Goal: Information Seeking & Learning: Learn about a topic

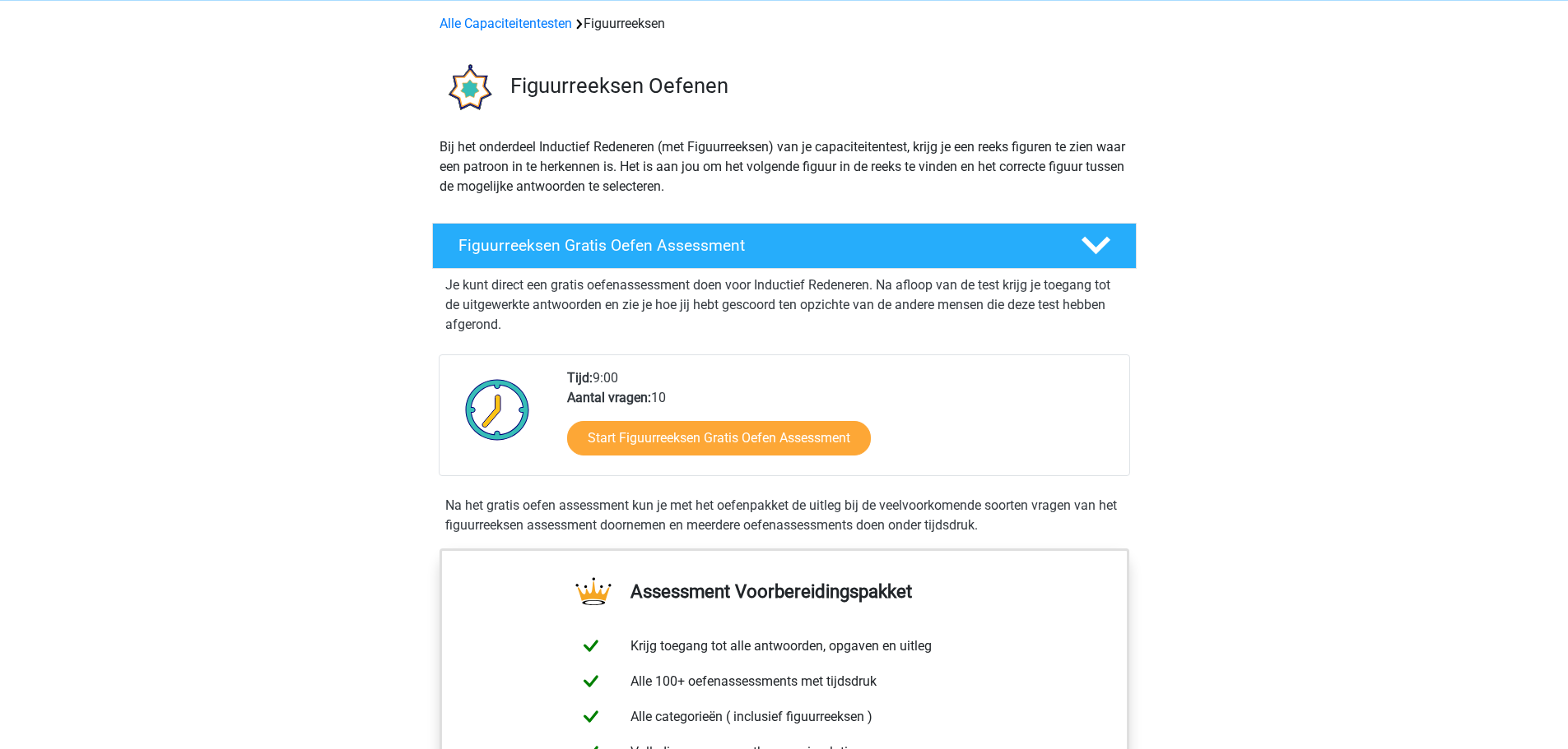
scroll to position [165, 0]
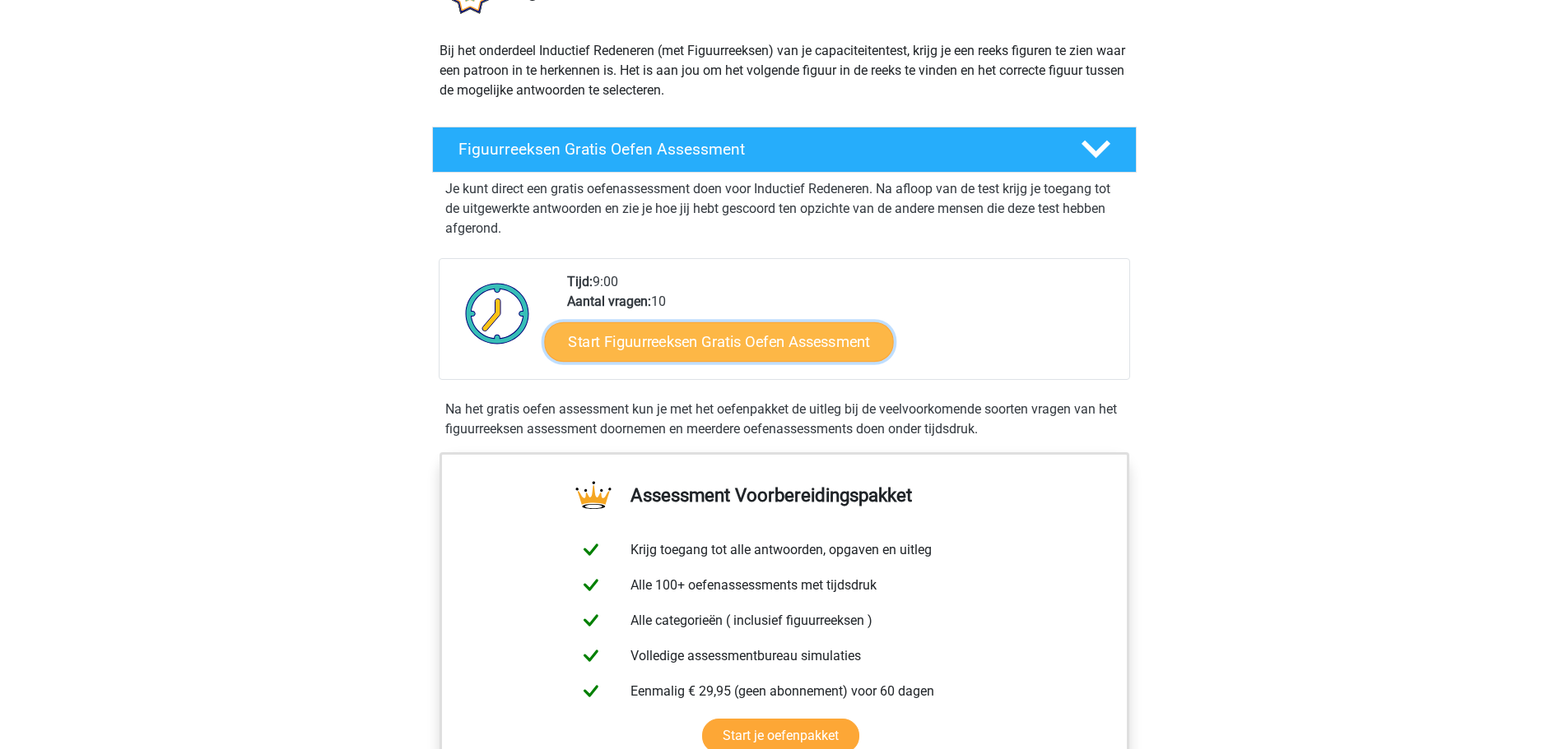
click at [679, 347] on link "Start Figuurreeksen Gratis Oefen Assessment" at bounding box center [719, 341] width 349 height 39
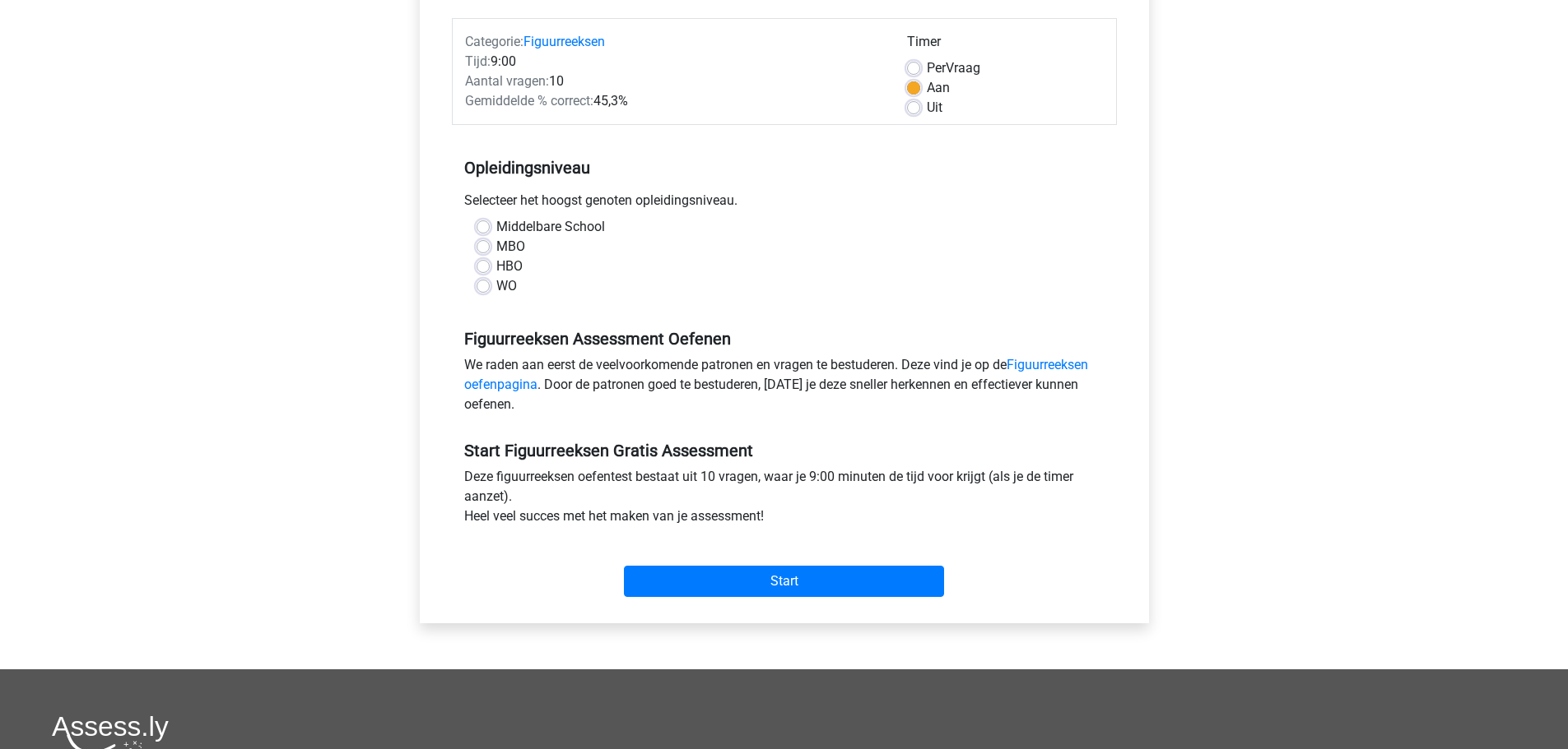
scroll to position [247, 0]
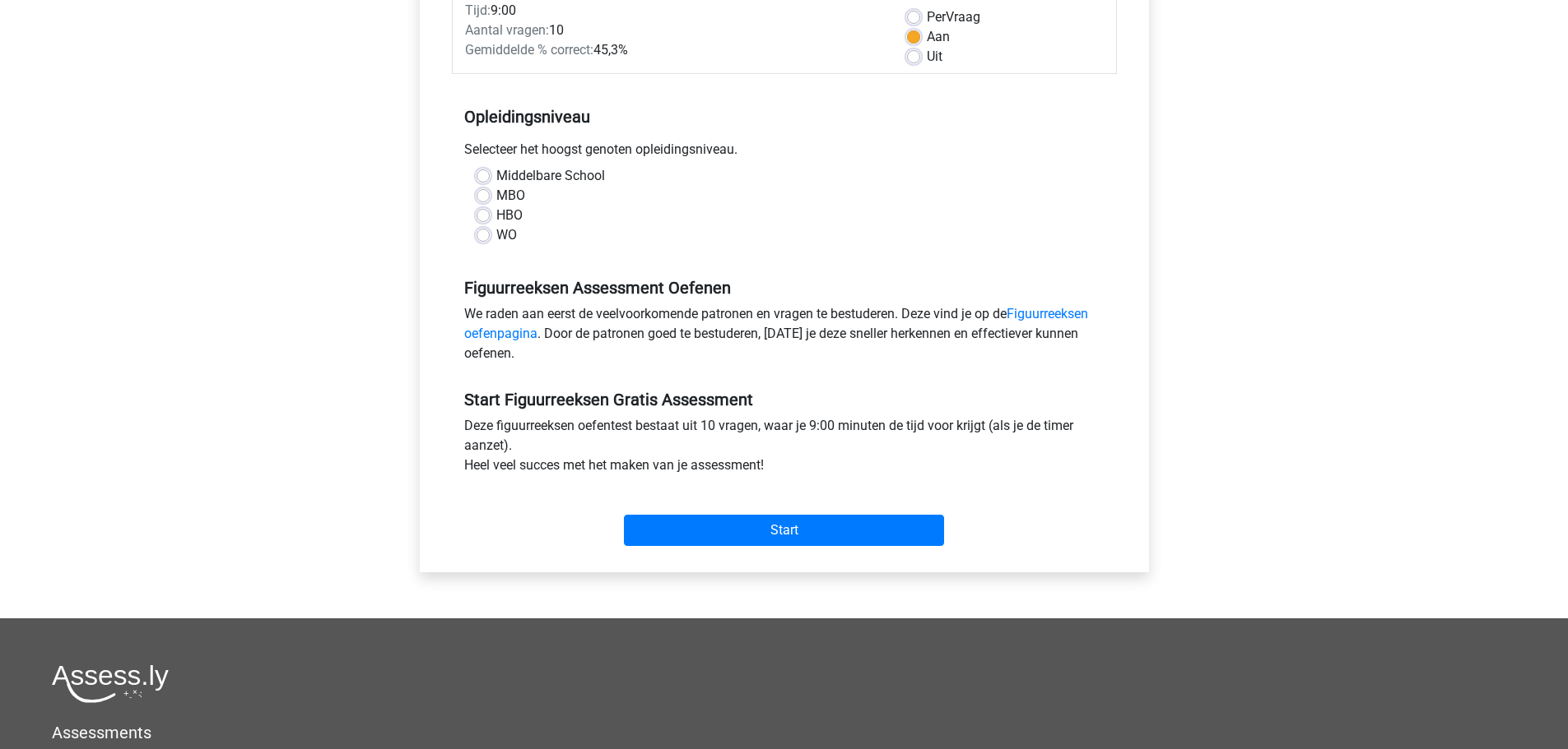
click at [496, 230] on label "WO" at bounding box center [506, 235] width 20 height 20
click at [478, 230] on input "WO" at bounding box center [483, 233] width 13 height 16
radio input "true"
drag, startPoint x: 527, startPoint y: 241, endPoint x: 577, endPoint y: 220, distance: 54.2
click at [577, 220] on div "Middelbare School MBO HBO WO" at bounding box center [784, 205] width 640 height 79
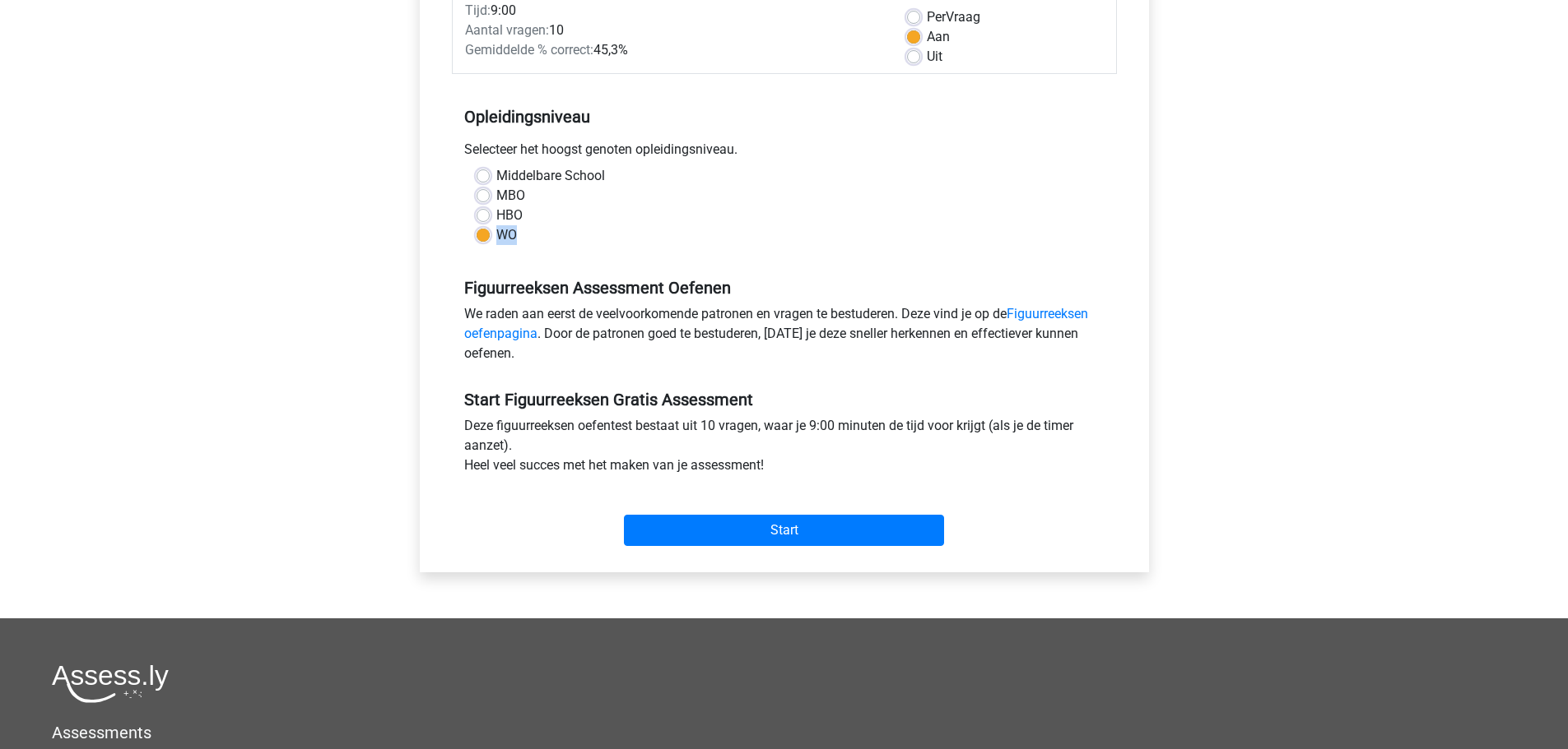
click at [577, 220] on div "HBO" at bounding box center [784, 216] width 615 height 20
click at [496, 213] on label "HBO" at bounding box center [509, 216] width 26 height 20
click at [486, 213] on input "HBO" at bounding box center [483, 214] width 13 height 16
radio input "true"
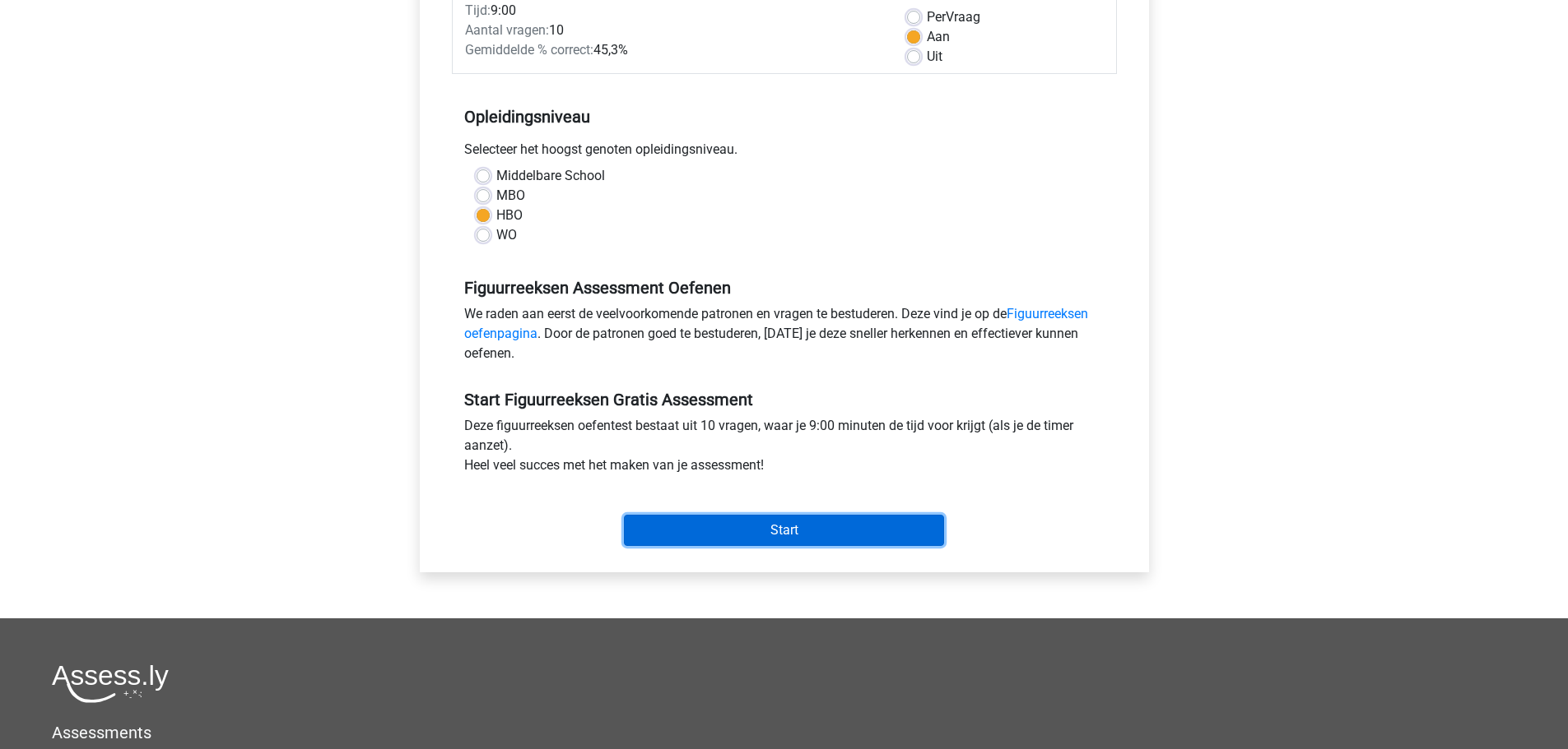
click at [796, 537] on input "Start" at bounding box center [784, 531] width 320 height 32
click at [462, 232] on div "Middelbare School MBO HBO WO" at bounding box center [784, 205] width 665 height 79
click at [496, 237] on label "WO" at bounding box center [506, 235] width 20 height 20
click at [483, 237] on input "WO" at bounding box center [483, 233] width 13 height 16
radio input "true"
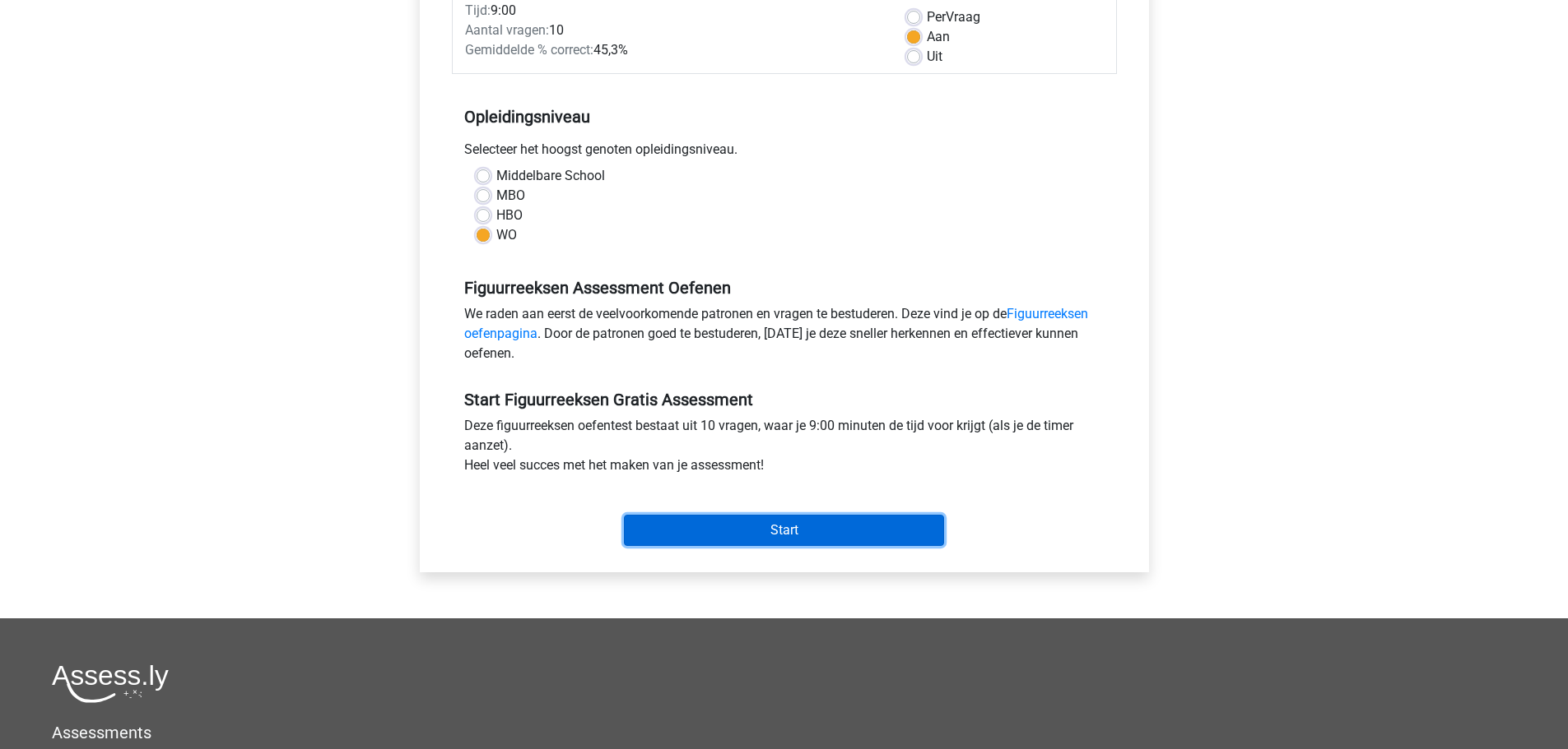
click at [777, 534] on input "Start" at bounding box center [784, 531] width 320 height 32
click at [504, 210] on label "HBO" at bounding box center [509, 216] width 26 height 20
click at [490, 210] on input "HBO" at bounding box center [483, 214] width 13 height 16
radio input "true"
click at [822, 529] on input "Start" at bounding box center [784, 531] width 320 height 32
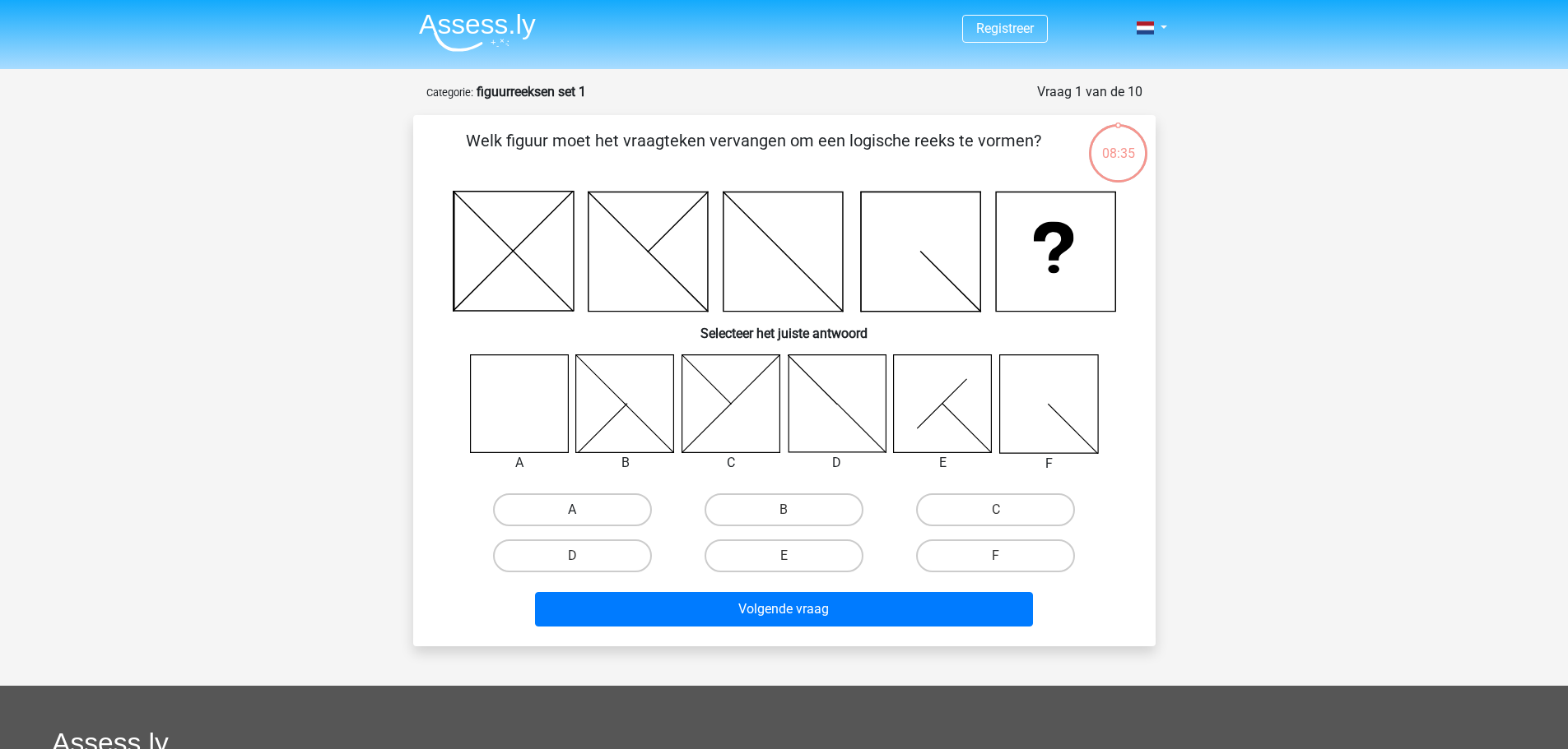
click at [546, 520] on label "A" at bounding box center [572, 510] width 159 height 33
click at [572, 520] on input "A" at bounding box center [577, 514] width 11 height 11
radio input "true"
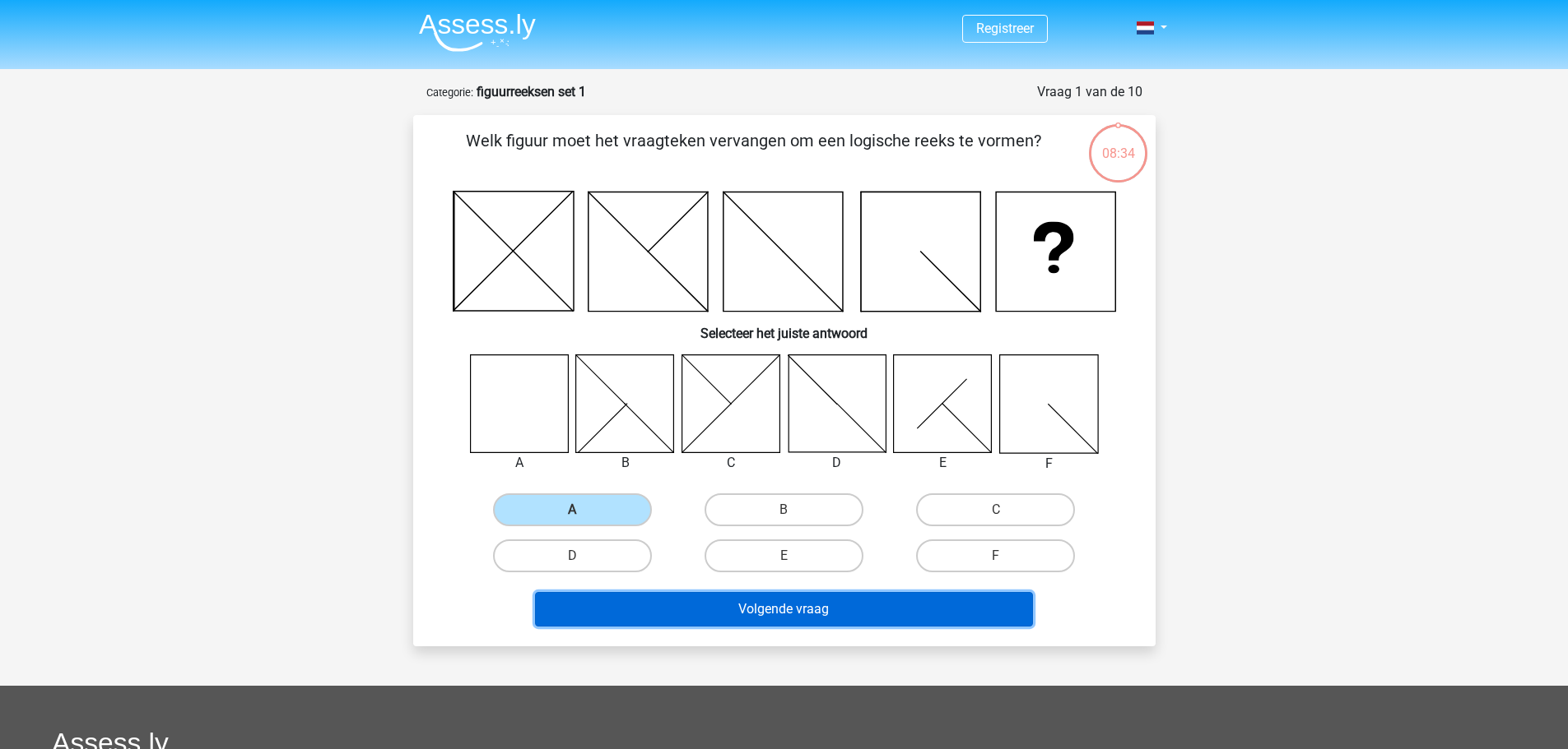
click at [871, 618] on button "Volgende vraag" at bounding box center [784, 609] width 498 height 34
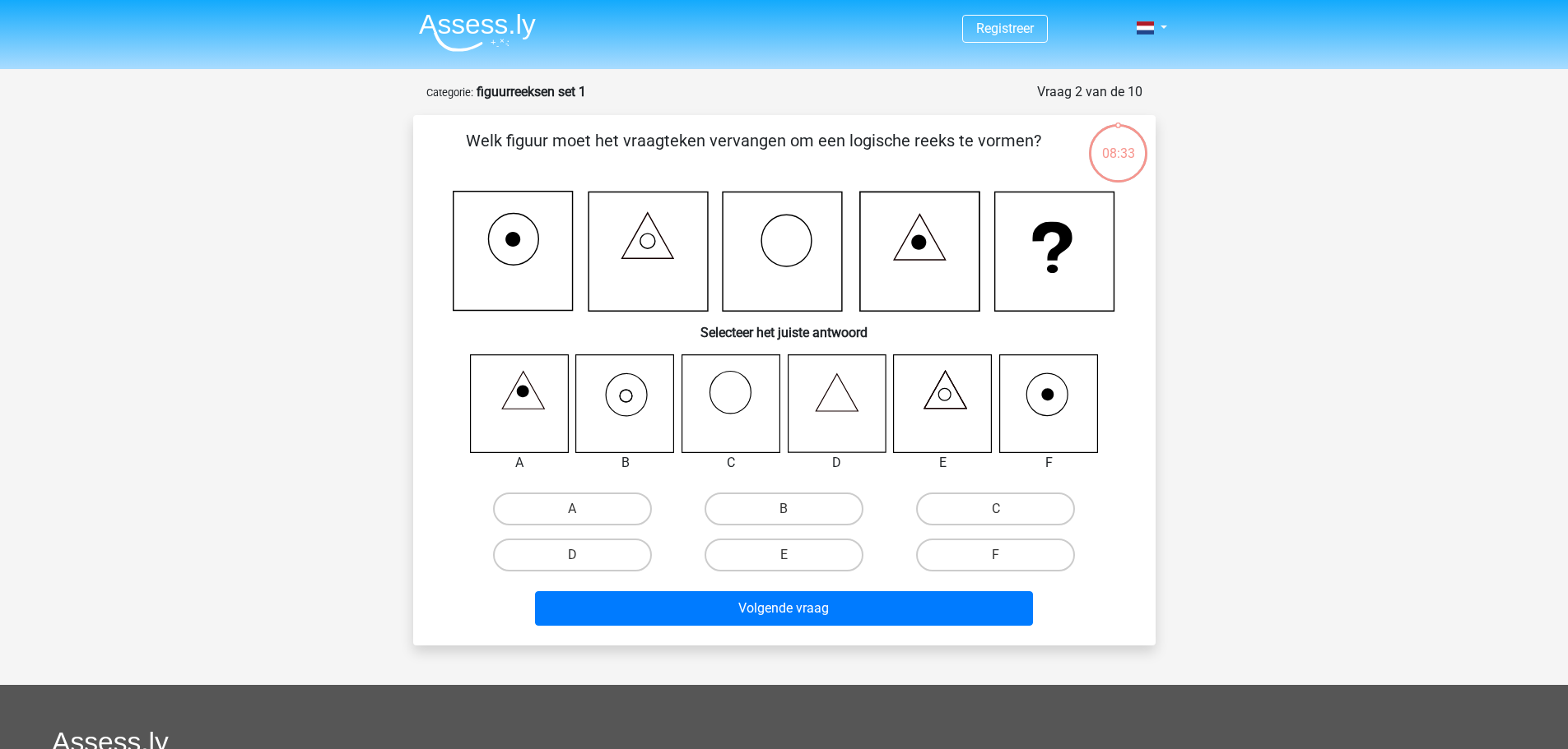
scroll to position [82, 0]
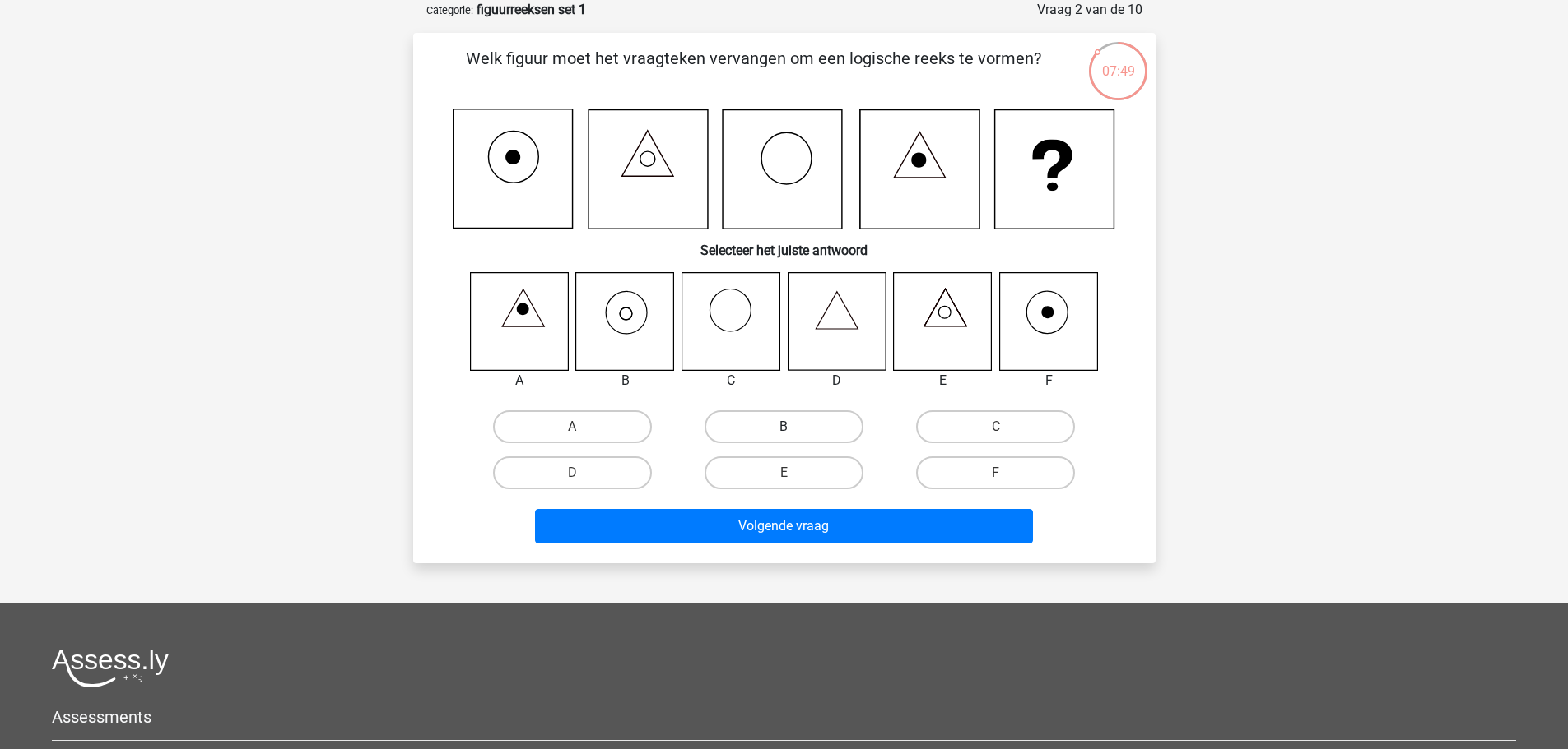
click at [755, 425] on label "B" at bounding box center [784, 427] width 159 height 33
click at [784, 427] on input "B" at bounding box center [789, 432] width 11 height 11
radio input "true"
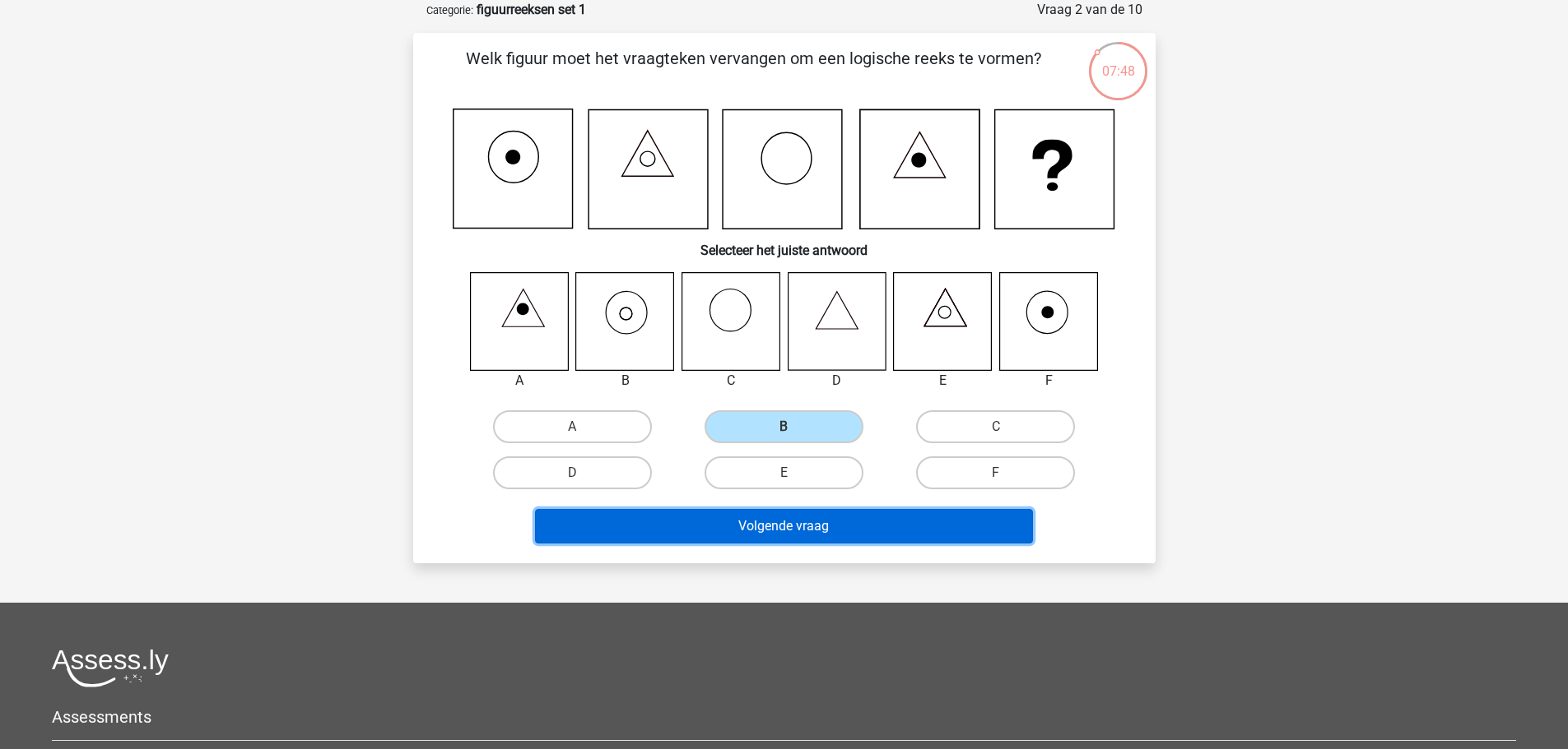
click at [787, 526] on button "Volgende vraag" at bounding box center [784, 527] width 498 height 34
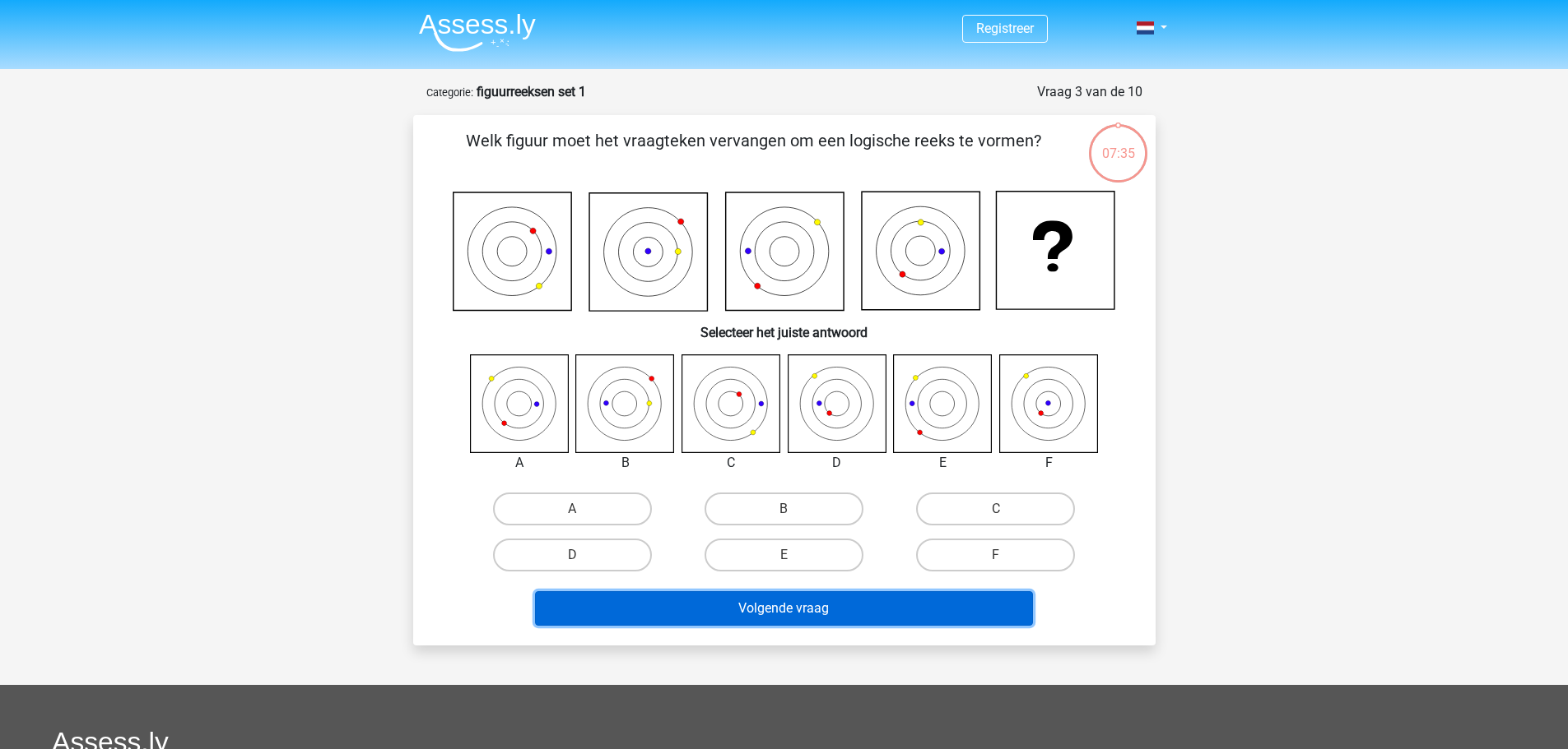
click at [810, 613] on button "Volgende vraag" at bounding box center [784, 608] width 498 height 34
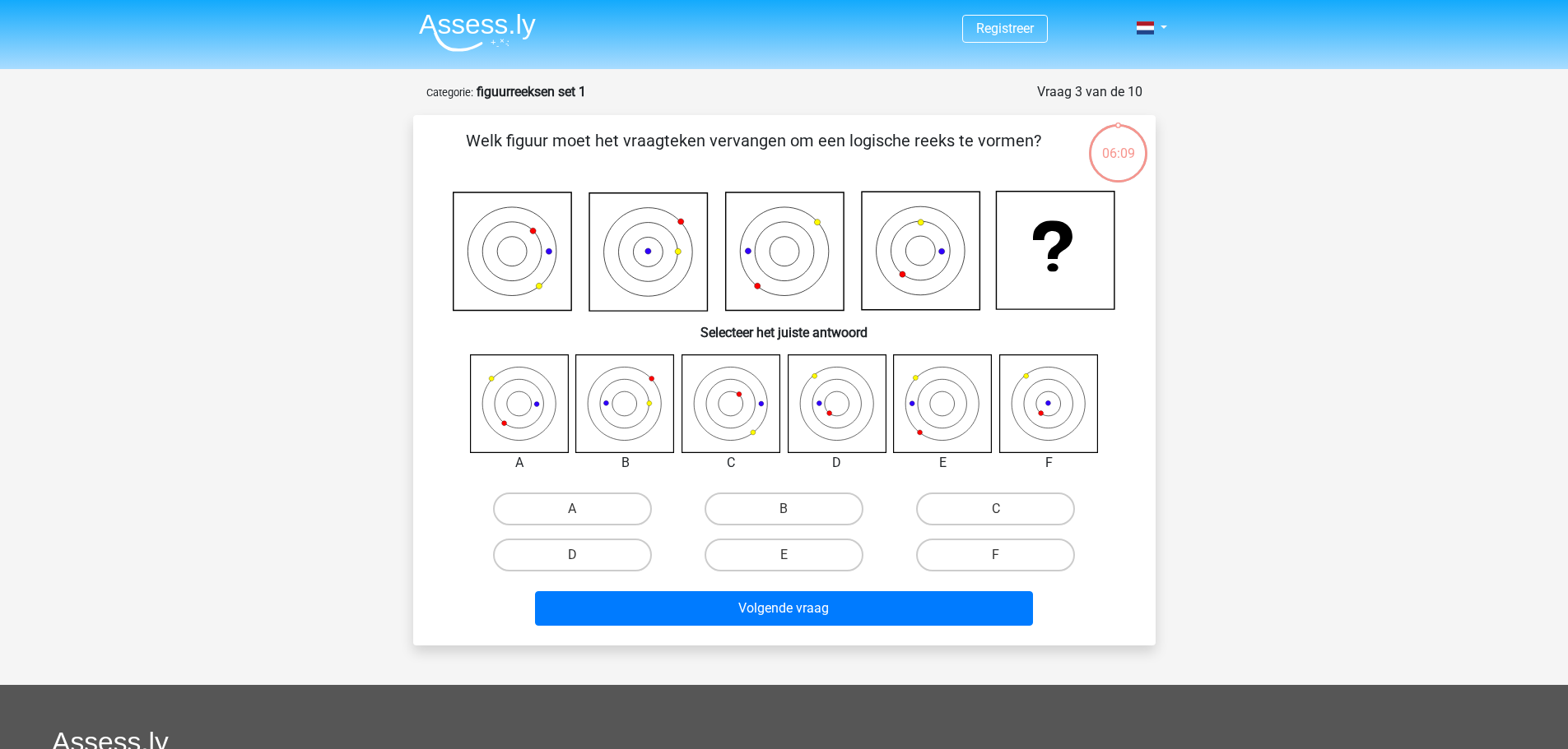
click at [849, 401] on icon at bounding box center [837, 403] width 98 height 98
click at [532, 401] on icon at bounding box center [519, 403] width 98 height 98
click at [844, 407] on icon at bounding box center [837, 403] width 98 height 98
click at [1067, 420] on icon at bounding box center [1049, 404] width 50 height 50
click at [1023, 405] on icon at bounding box center [1049, 403] width 98 height 98
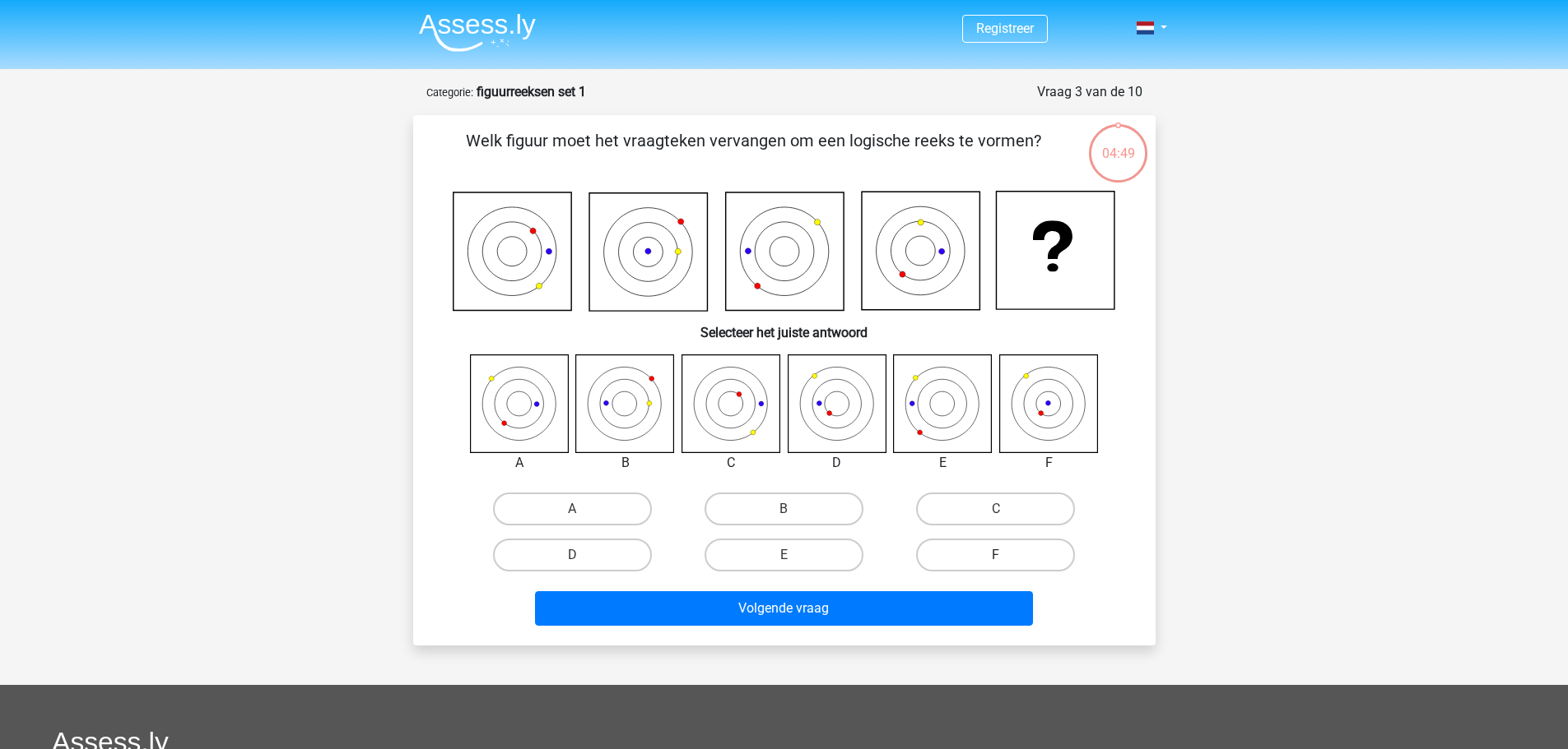
click at [1013, 551] on label "F" at bounding box center [996, 556] width 159 height 33
click at [1006, 556] on input "F" at bounding box center [1001, 560] width 11 height 11
radio input "true"
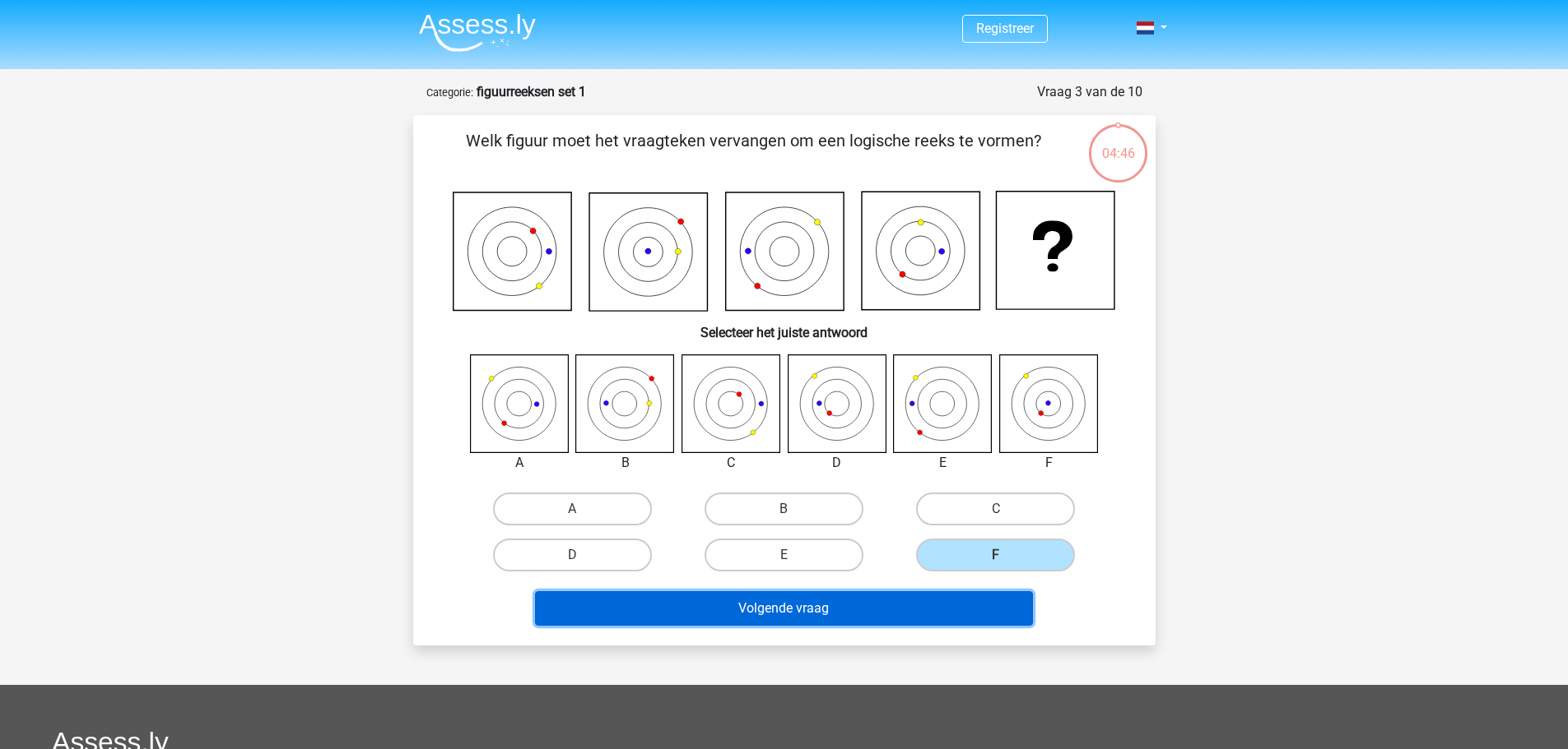
click at [882, 606] on button "Volgende vraag" at bounding box center [784, 608] width 498 height 34
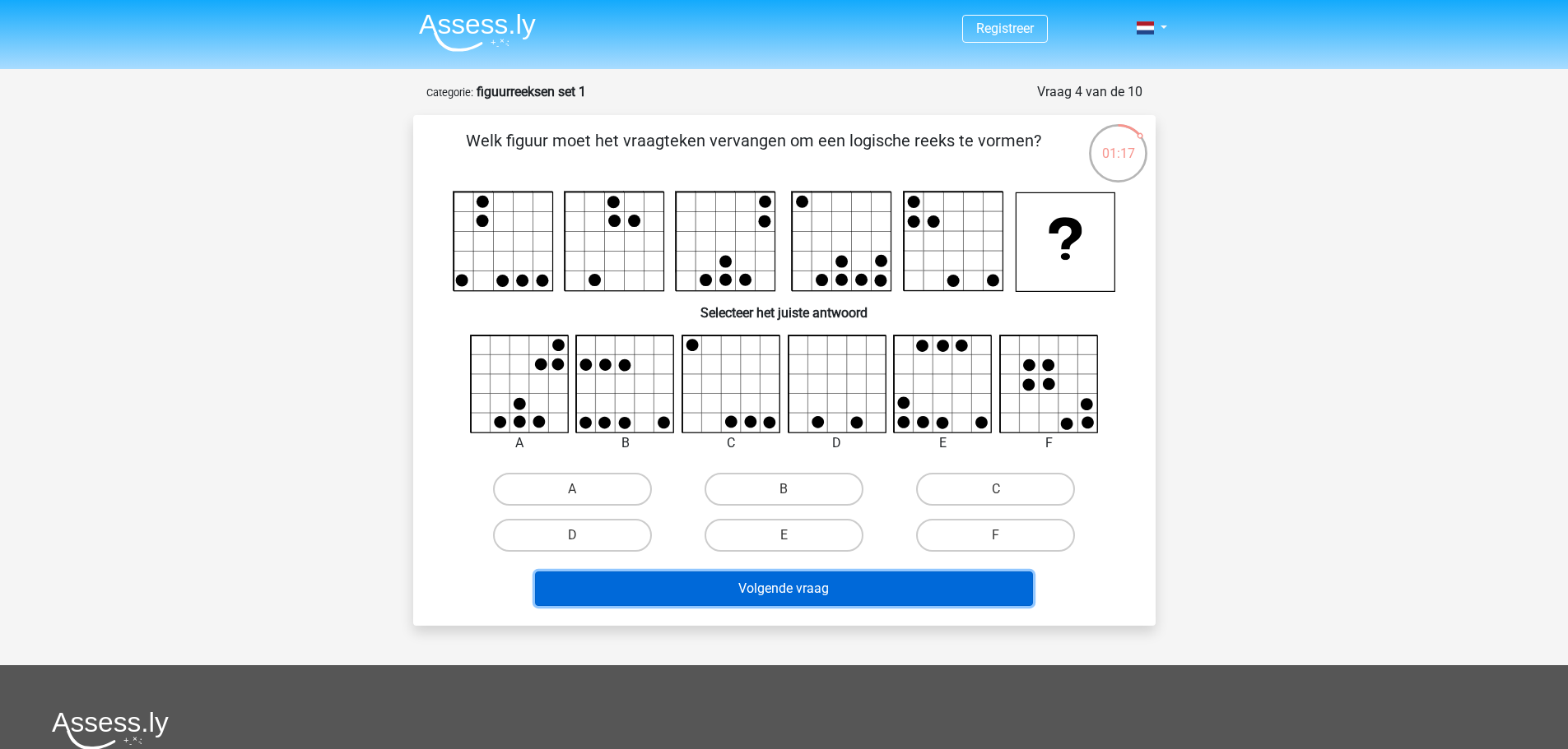
click at [807, 594] on button "Volgende vraag" at bounding box center [784, 589] width 498 height 34
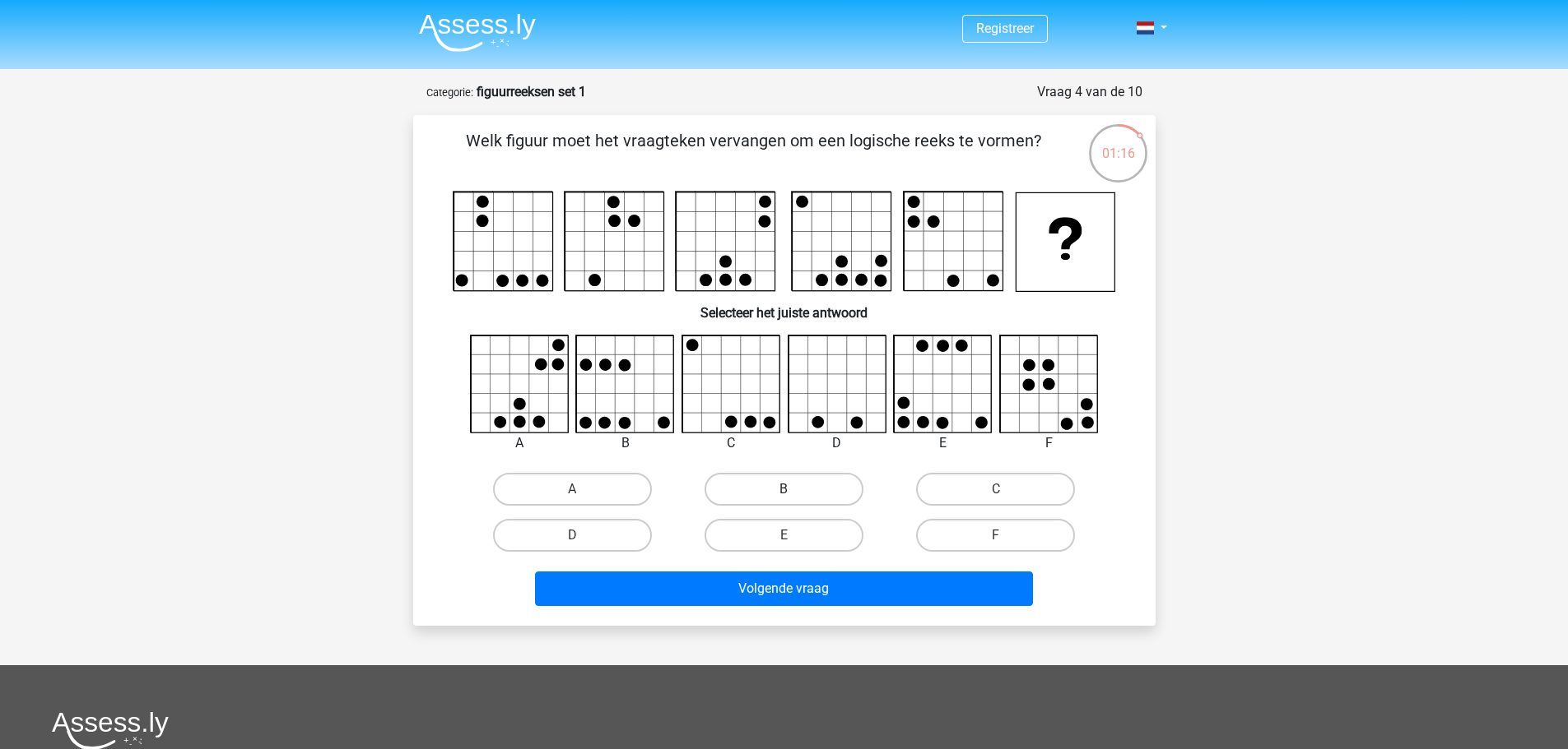
click at [753, 486] on label "B" at bounding box center [784, 489] width 159 height 33
click at [784, 489] on input "B" at bounding box center [789, 494] width 11 height 11
radio input "true"
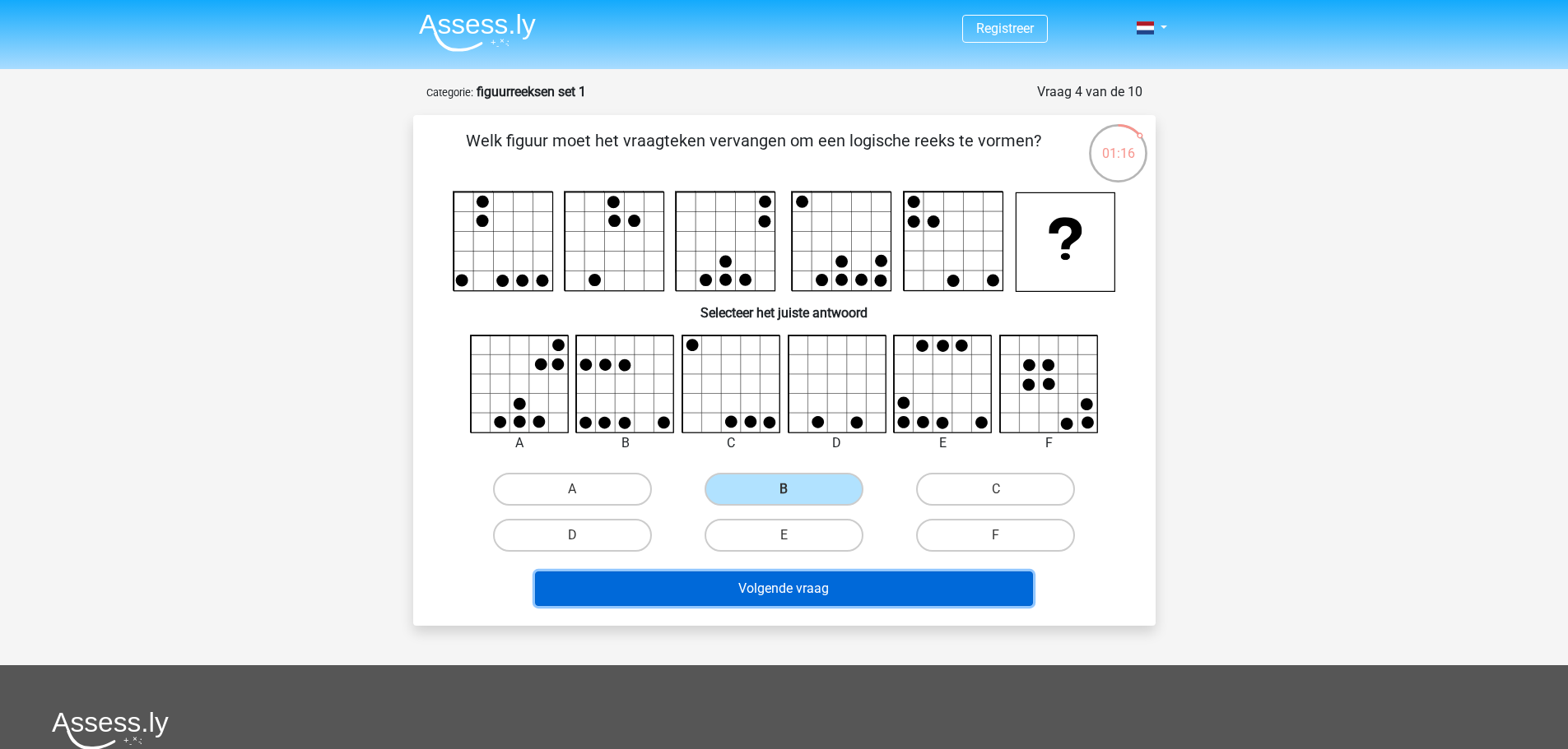
click at [815, 597] on button "Volgende vraag" at bounding box center [784, 589] width 498 height 34
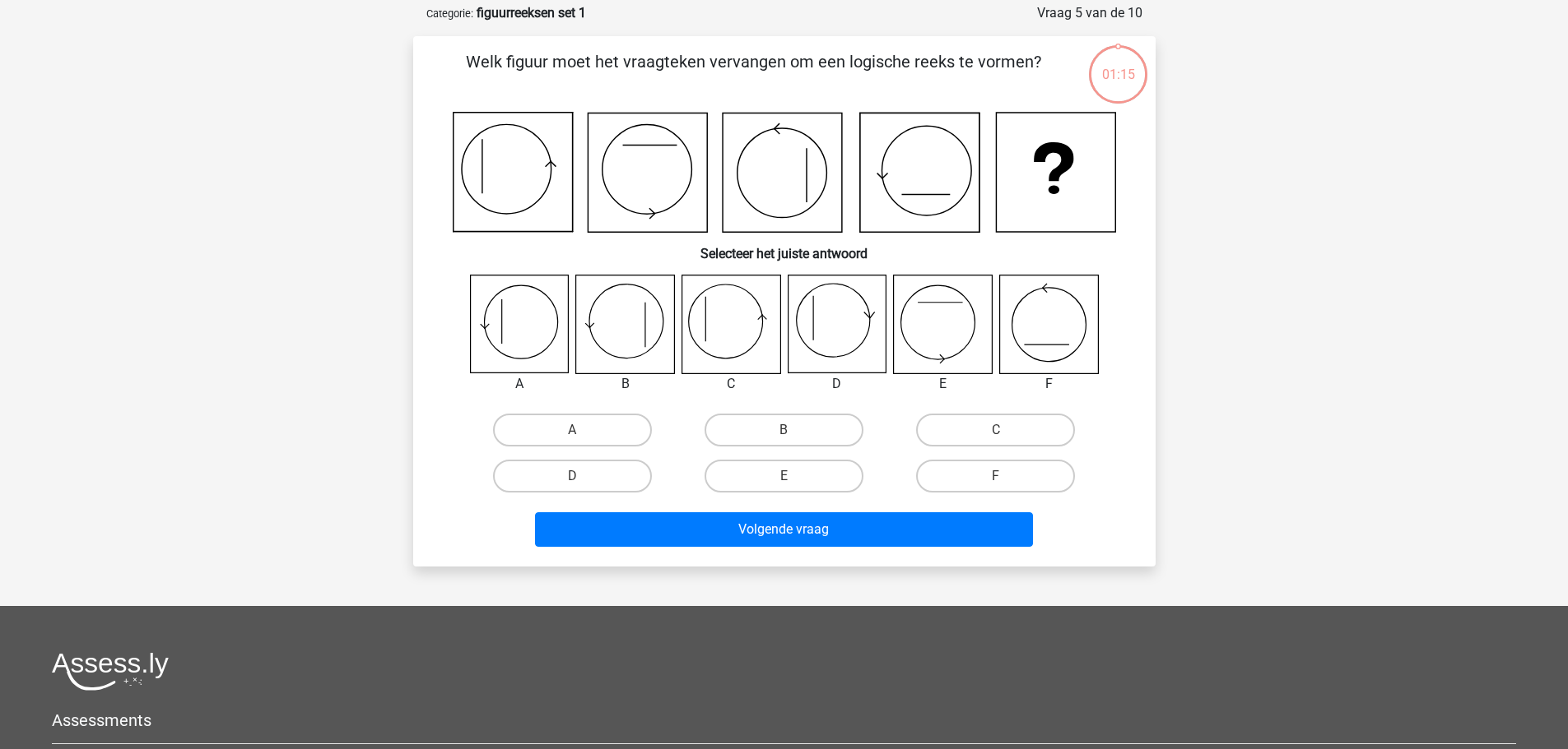
scroll to position [82, 0]
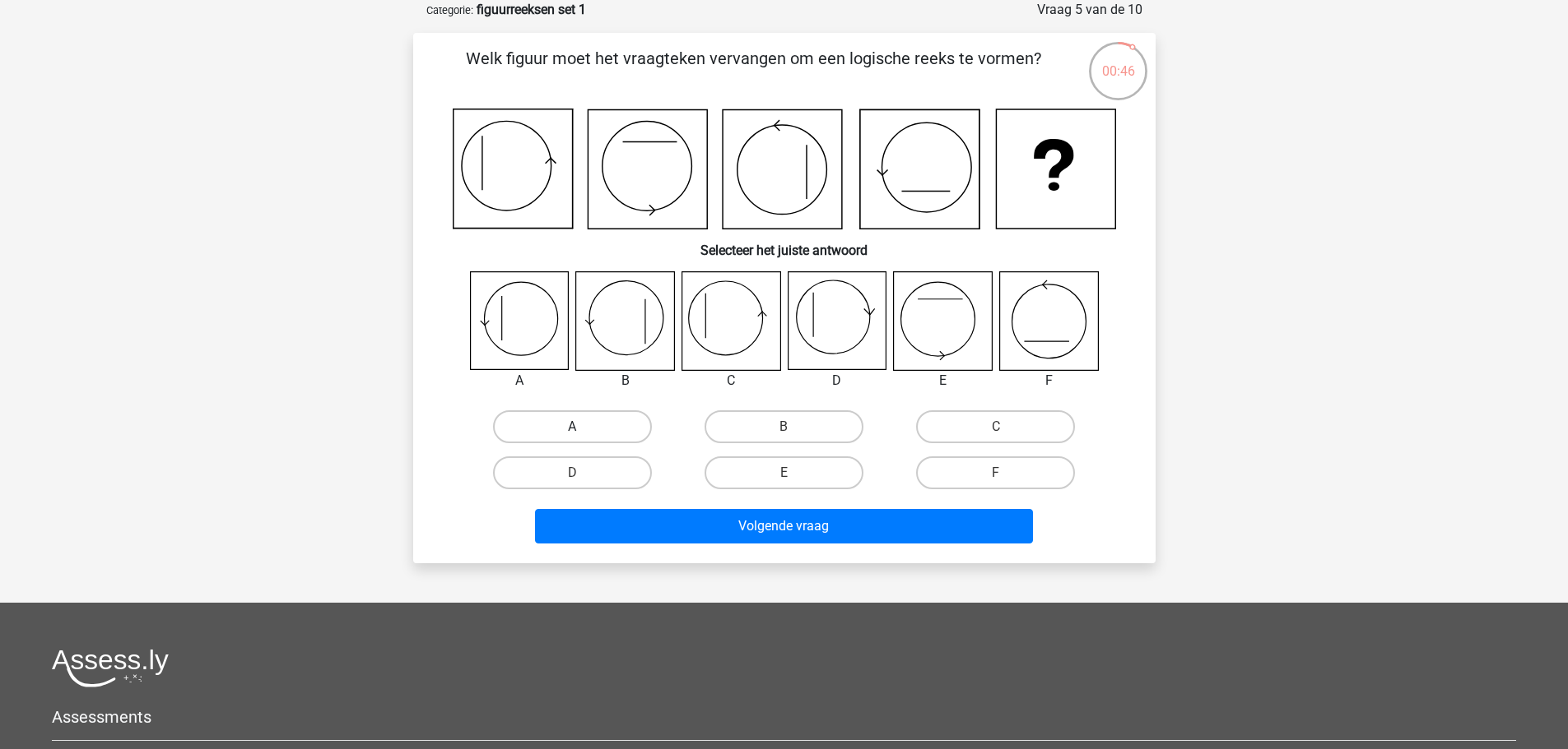
click at [545, 431] on label "A" at bounding box center [572, 427] width 159 height 33
click at [572, 431] on input "A" at bounding box center [577, 432] width 11 height 11
radio input "true"
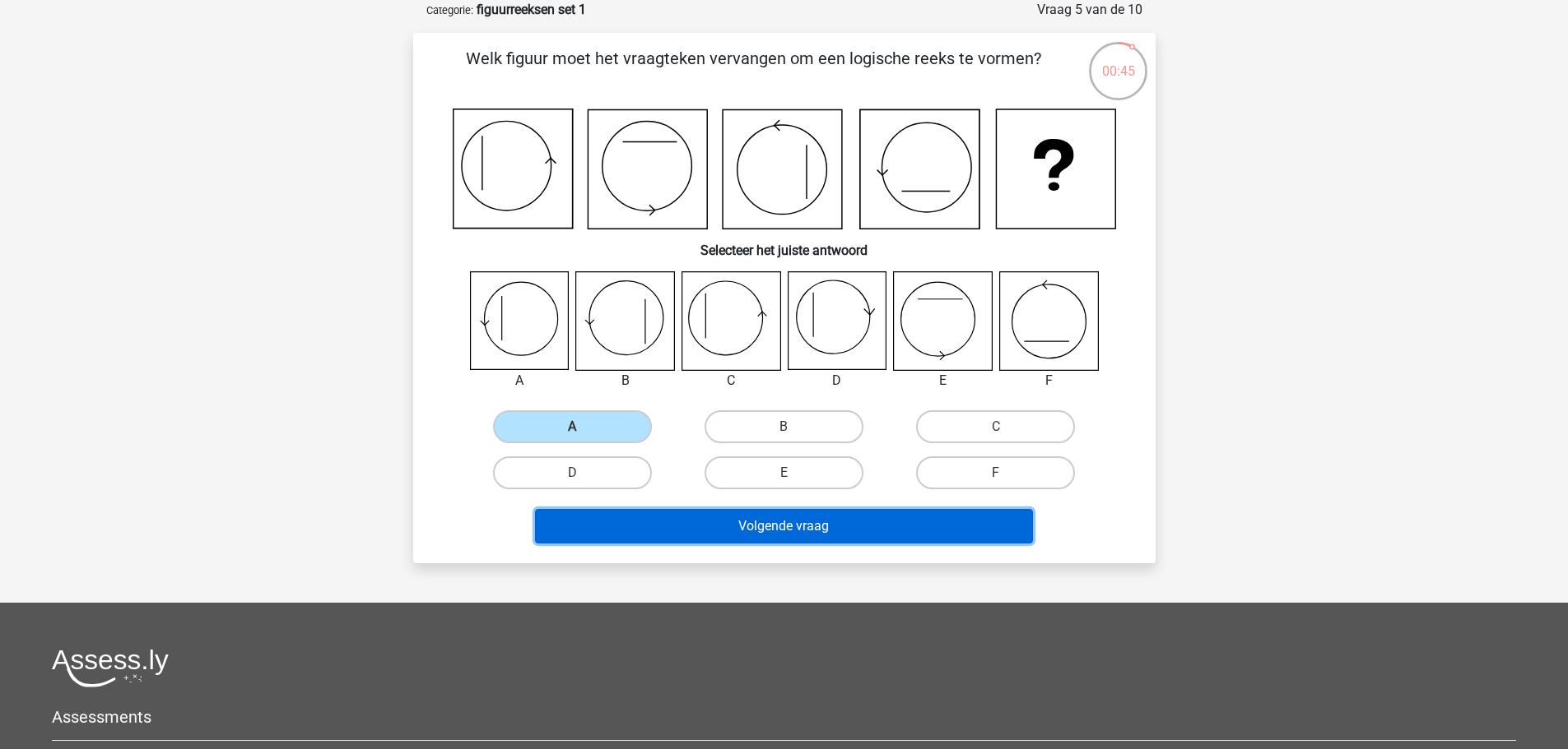
click at [778, 529] on button "Volgende vraag" at bounding box center [784, 527] width 498 height 34
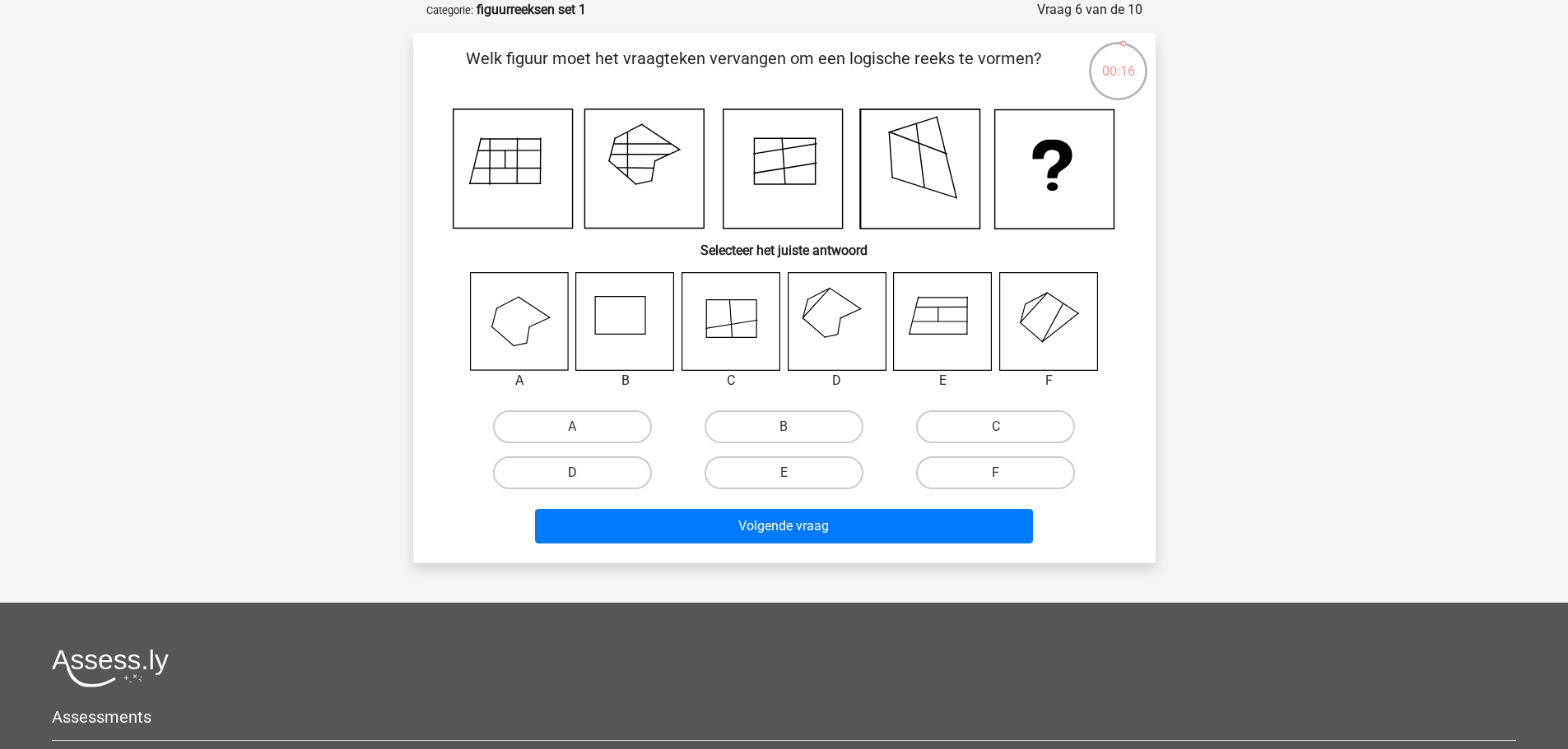
click at [615, 468] on label "D" at bounding box center [572, 473] width 159 height 33
click at [583, 473] on input "D" at bounding box center [577, 478] width 11 height 11
radio input "true"
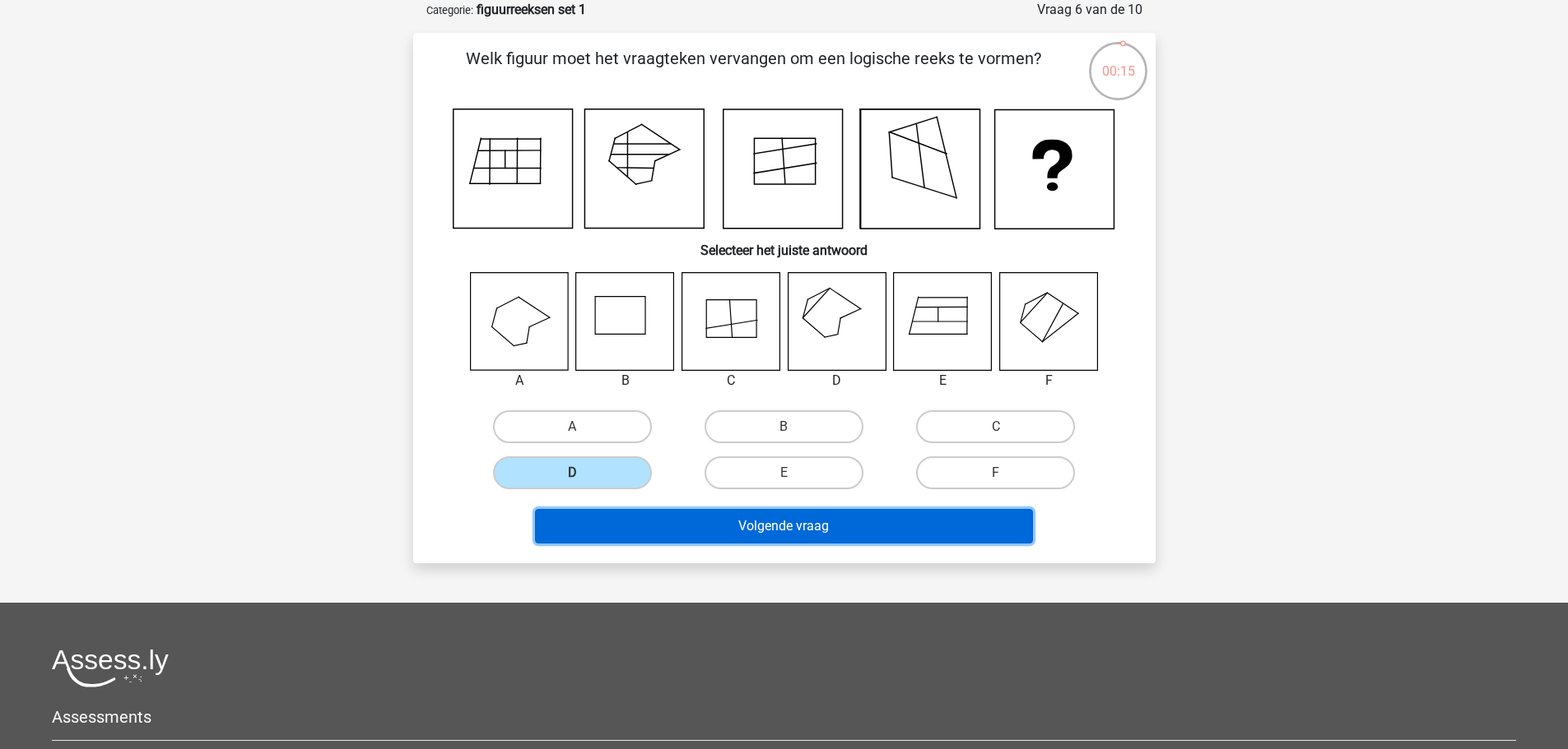
click at [791, 527] on button "Volgende vraag" at bounding box center [784, 527] width 498 height 34
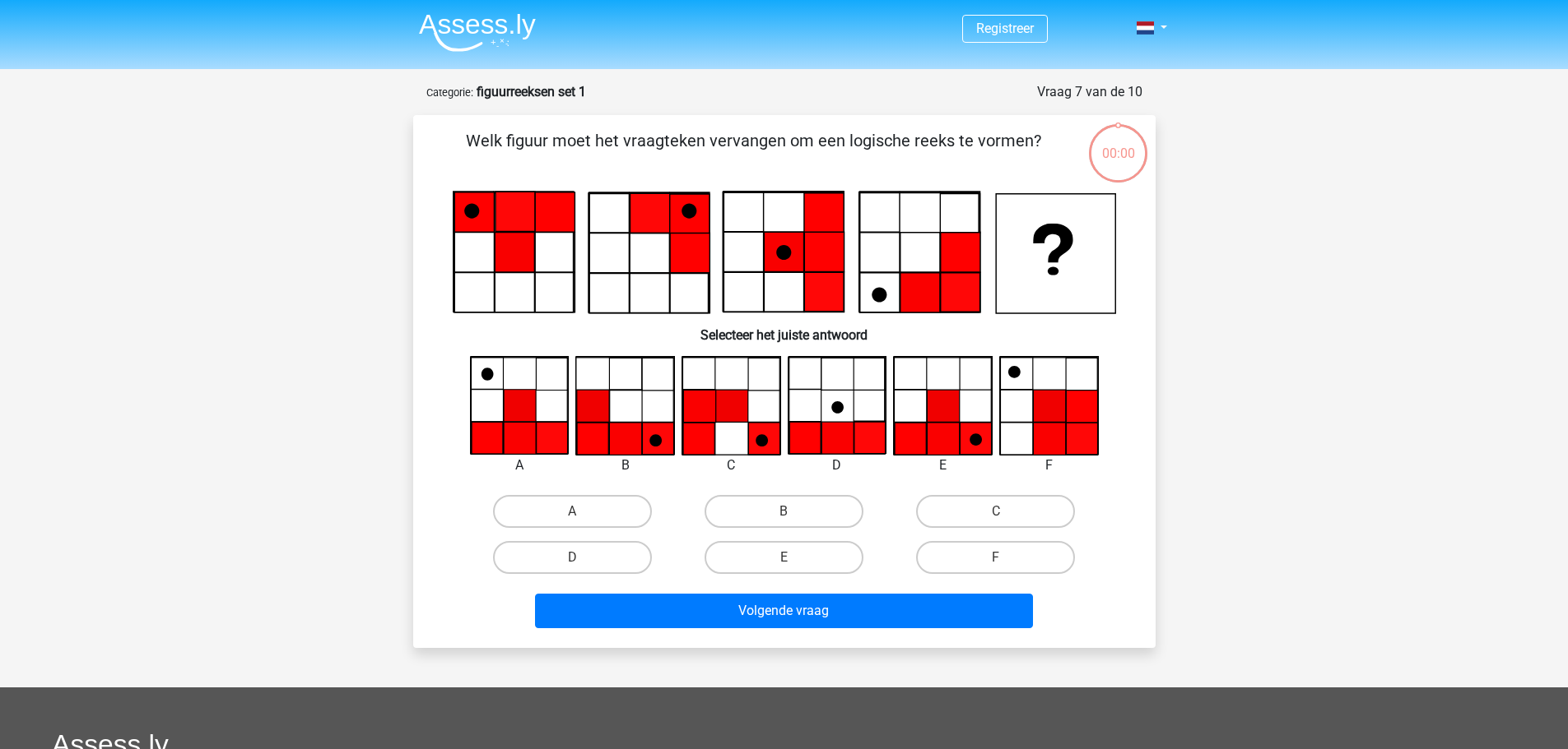
scroll to position [82, 0]
